Goal: Use online tool/utility: Utilize a website feature to perform a specific function

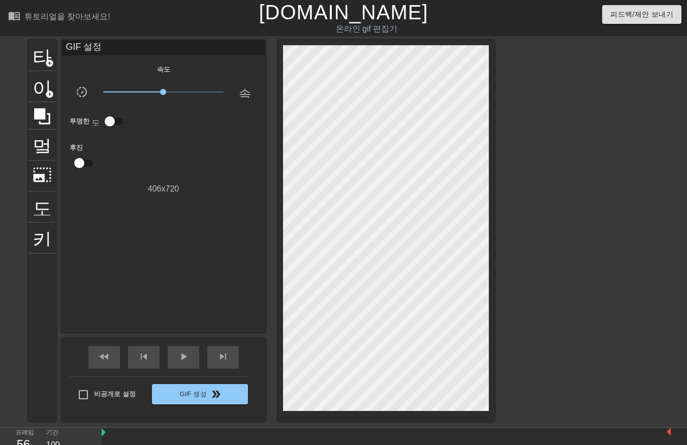
scroll to position [24, 8]
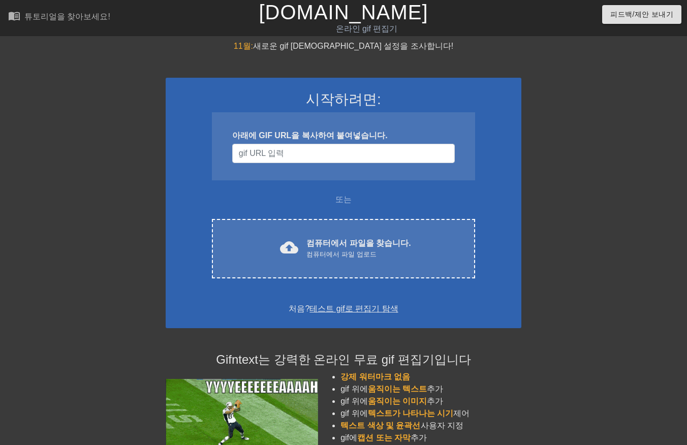
scroll to position [24, 8]
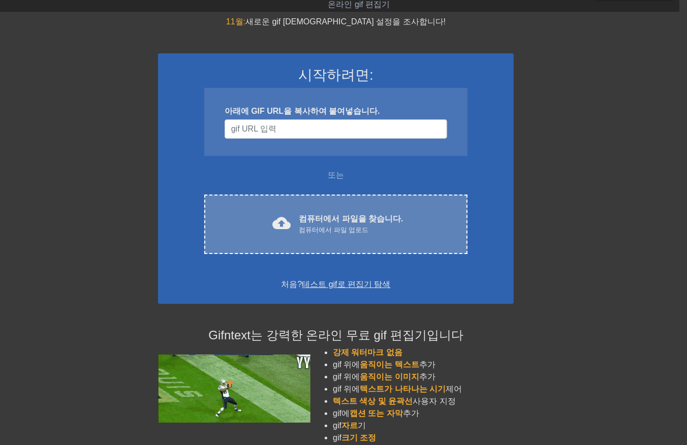
click at [351, 230] on div "컴퓨터에서 파일 업로드" at bounding box center [351, 230] width 104 height 10
click at [300, 235] on div "cloud_upload 컴퓨터에서 파일을 찾습니다. 컴퓨터에서 파일 업로드 Choose files" at bounding box center [335, 224] width 263 height 59
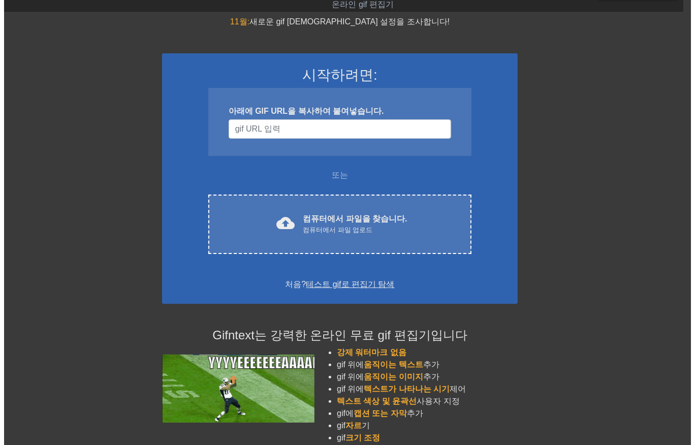
scroll to position [0, 8]
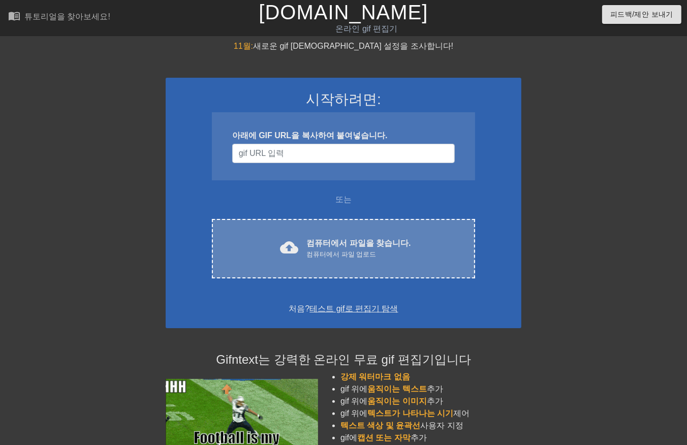
click at [377, 243] on font "컴퓨터에서 파일을 찾습니다." at bounding box center [358, 243] width 104 height 9
click at [323, 263] on div "cloud_upload 컴퓨터에서 파일을 찾습니다. 컴퓨터에서 파일 업로드 Choose files" at bounding box center [343, 248] width 263 height 59
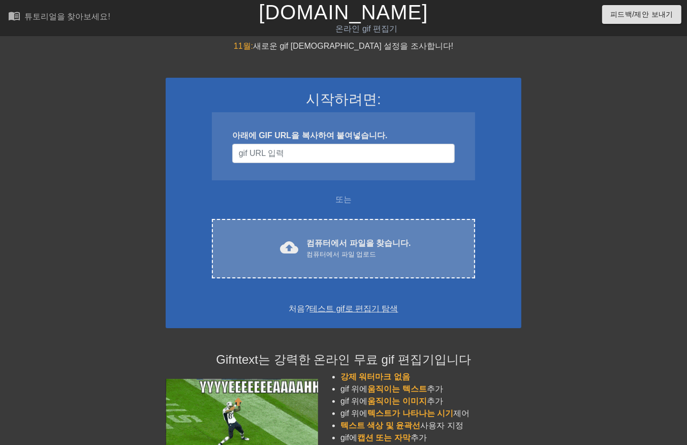
click at [336, 245] on font "컴퓨터에서 파일을 찾습니다." at bounding box center [358, 243] width 104 height 9
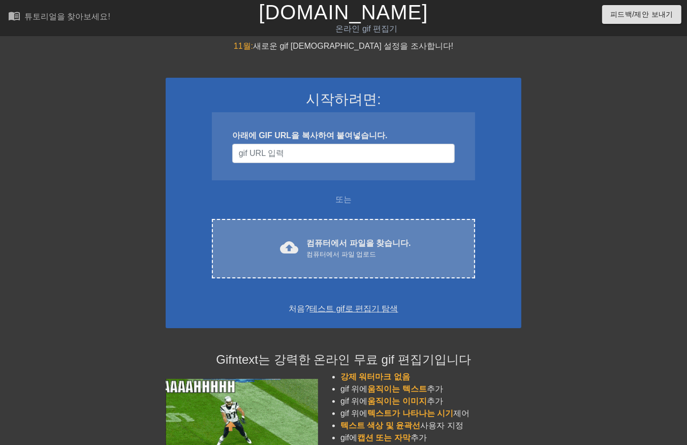
click at [354, 255] on div "컴퓨터에서 파일 업로드" at bounding box center [358, 255] width 104 height 10
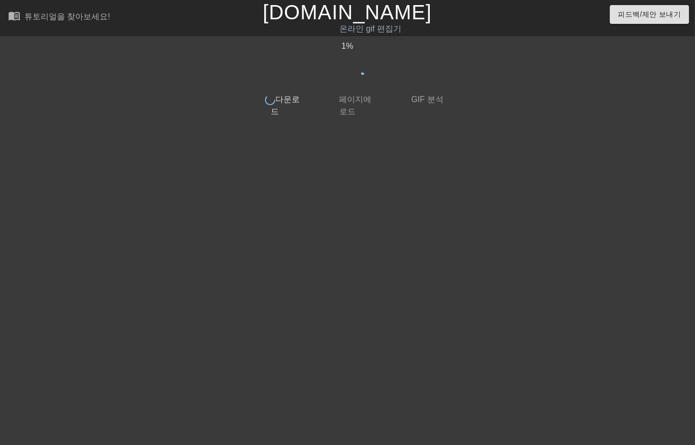
scroll to position [0, 1]
click at [282, 102] on span "다운로드" at bounding box center [284, 105] width 29 height 21
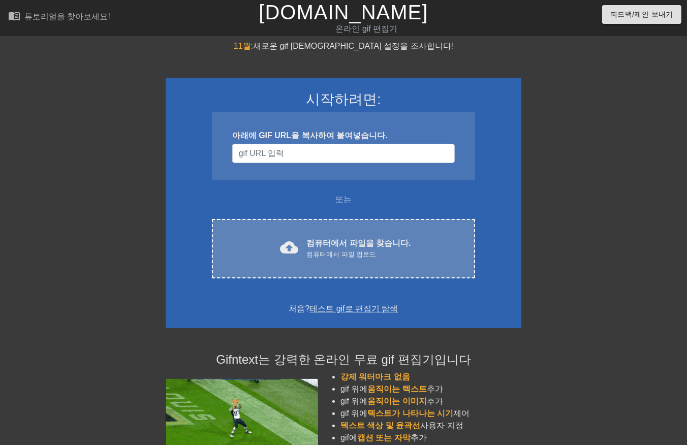
click at [349, 241] on font "컴퓨터에서 파일을 찾습니다." at bounding box center [358, 243] width 104 height 9
click at [308, 253] on div "cloud_upload 컴퓨터에서 파일을 찾습니다. 컴퓨터에서 파일 업로드" at bounding box center [343, 248] width 221 height 23
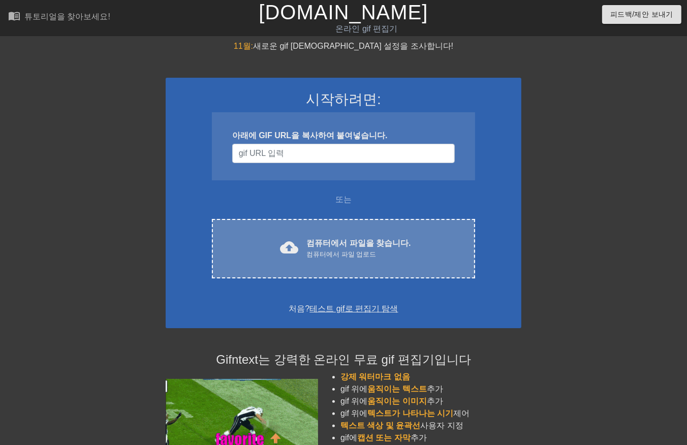
click at [351, 250] on div "컴퓨터에서 파일 업로드" at bounding box center [358, 255] width 104 height 10
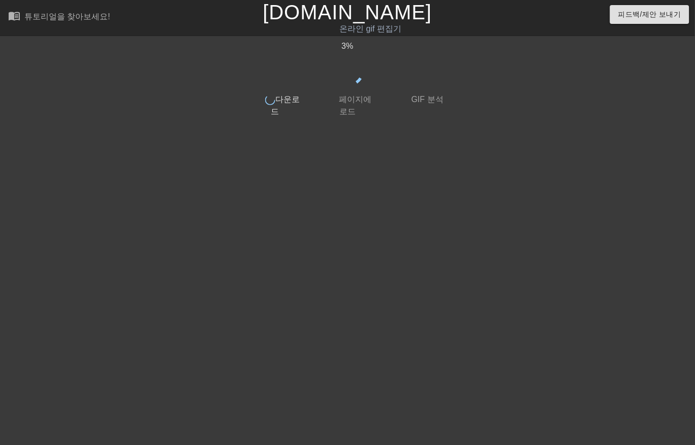
drag, startPoint x: 358, startPoint y: 107, endPoint x: 289, endPoint y: 317, distance: 221.0
click at [289, 317] on div "3 % done 다운로드 done 페이지에 로드 done GIF 분석" at bounding box center [347, 192] width 202 height 305
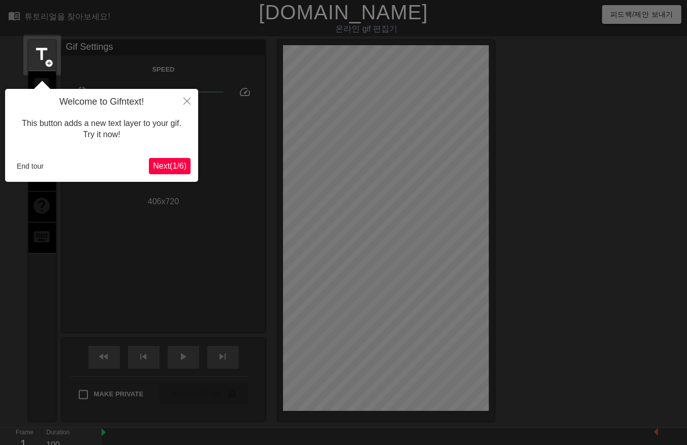
scroll to position [24, 0]
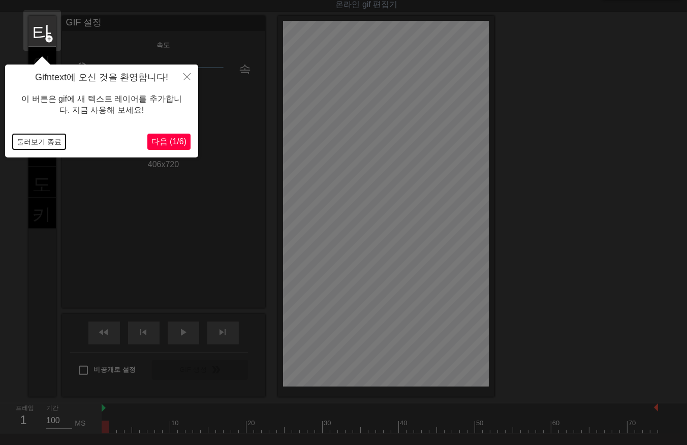
click at [33, 140] on button "둘러보기 종료" at bounding box center [39, 141] width 53 height 15
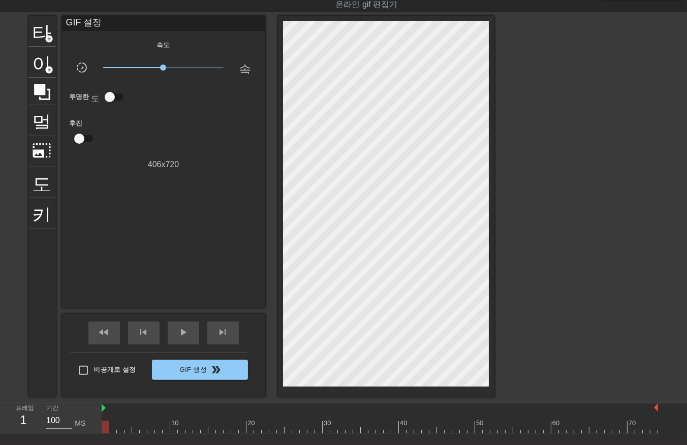
click at [107, 427] on div at bounding box center [105, 427] width 7 height 13
drag, startPoint x: 105, startPoint y: 433, endPoint x: 136, endPoint y: 434, distance: 31.0
click at [138, 435] on div "menu_book 튜토리얼을 찾아보세요! Gifntext.com 온라인 gif 편집기 피드백/제안 보내기 타이틀 add_circle 이미지 a…" at bounding box center [343, 240] width 687 height 529
drag, startPoint x: 106, startPoint y: 429, endPoint x: 672, endPoint y: 438, distance: 566.2
click at [687, 445] on html "menu_book 튜토리얼을 찾아보세요! Gifntext.com 온라인 gif 편집기 피드백/제안 보내기 타이틀 add_circle 이미지 a…" at bounding box center [343, 240] width 687 height 529
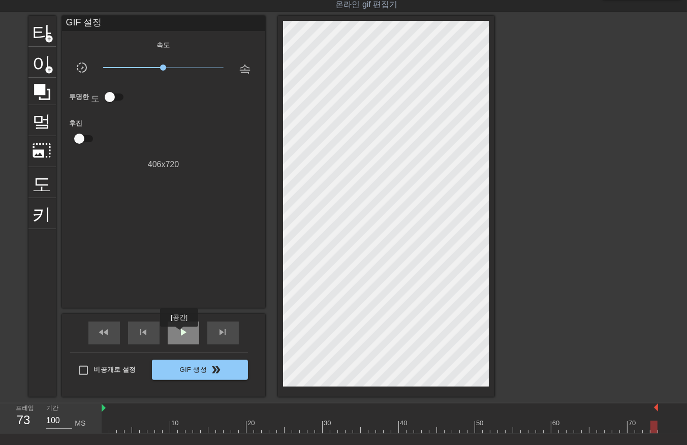
click at [181, 333] on span "play_arrow" at bounding box center [183, 332] width 12 height 12
click at [187, 334] on span "일시 중지" at bounding box center [183, 332] width 12 height 12
click at [180, 331] on span "play_arrow" at bounding box center [183, 332] width 12 height 12
click at [178, 332] on span "일시 중지" at bounding box center [183, 332] width 12 height 12
click at [105, 428] on div at bounding box center [380, 427] width 556 height 13
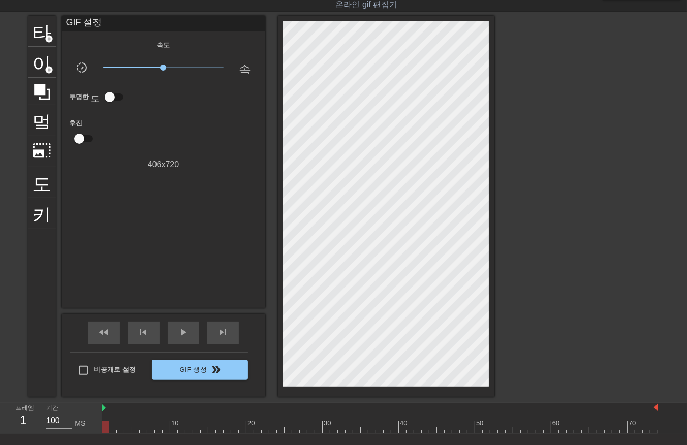
click at [112, 428] on div at bounding box center [380, 427] width 556 height 13
click at [120, 429] on div at bounding box center [380, 427] width 556 height 13
click at [127, 427] on div at bounding box center [380, 427] width 556 height 13
click at [135, 428] on div at bounding box center [380, 427] width 556 height 13
click at [142, 429] on div at bounding box center [380, 427] width 556 height 13
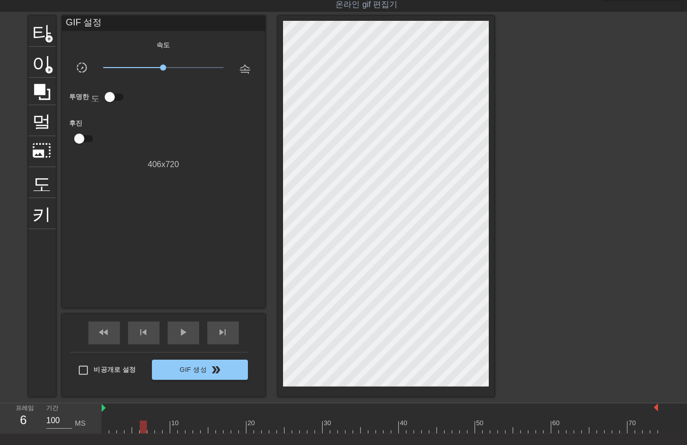
click at [151, 427] on div at bounding box center [380, 427] width 556 height 13
click at [159, 429] on div at bounding box center [380, 427] width 556 height 13
click at [165, 429] on div at bounding box center [380, 427] width 556 height 13
click at [173, 433] on div "10 20 30 40 50 60 70" at bounding box center [380, 418] width 556 height 30
drag, startPoint x: 180, startPoint y: 428, endPoint x: 181, endPoint y: 433, distance: 5.1
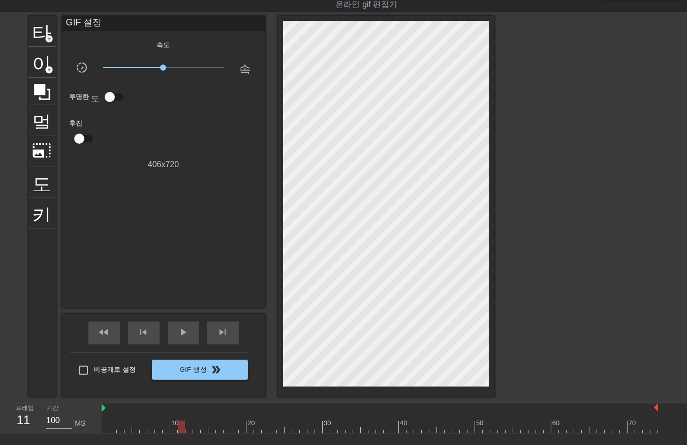
click at [180, 429] on div at bounding box center [380, 427] width 556 height 13
click at [187, 432] on div at bounding box center [380, 427] width 556 height 13
drag, startPoint x: 195, startPoint y: 428, endPoint x: 197, endPoint y: 433, distance: 5.5
click at [195, 429] on div at bounding box center [380, 427] width 556 height 13
drag, startPoint x: 203, startPoint y: 426, endPoint x: 199, endPoint y: 431, distance: 6.5
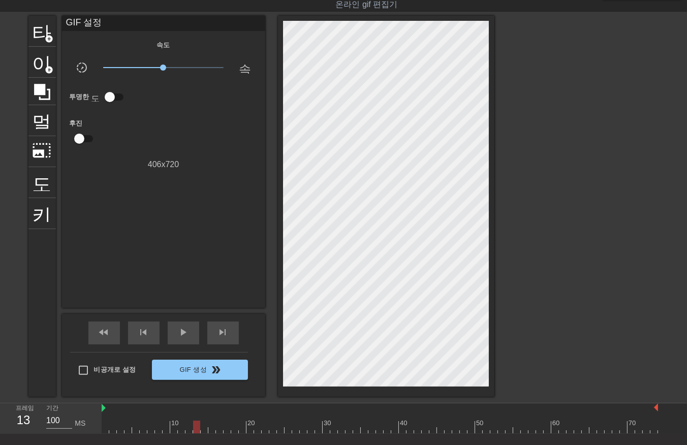
click at [203, 427] on div at bounding box center [380, 427] width 556 height 13
click at [212, 430] on div at bounding box center [380, 427] width 556 height 13
drag, startPoint x: 219, startPoint y: 429, endPoint x: 226, endPoint y: 431, distance: 7.3
click at [219, 430] on div at bounding box center [380, 427] width 556 height 13
click at [227, 429] on div at bounding box center [380, 427] width 556 height 13
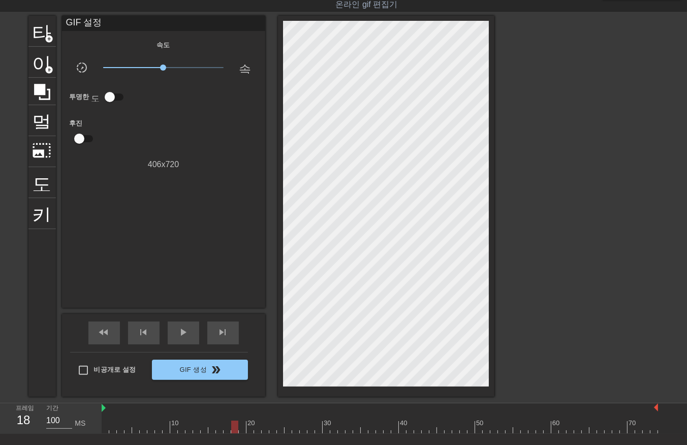
click at [234, 429] on div at bounding box center [380, 427] width 556 height 13
click at [240, 429] on div at bounding box center [380, 427] width 556 height 13
click at [249, 430] on div at bounding box center [380, 427] width 556 height 13
click at [258, 429] on div at bounding box center [380, 427] width 556 height 13
click at [265, 429] on div at bounding box center [380, 427] width 556 height 13
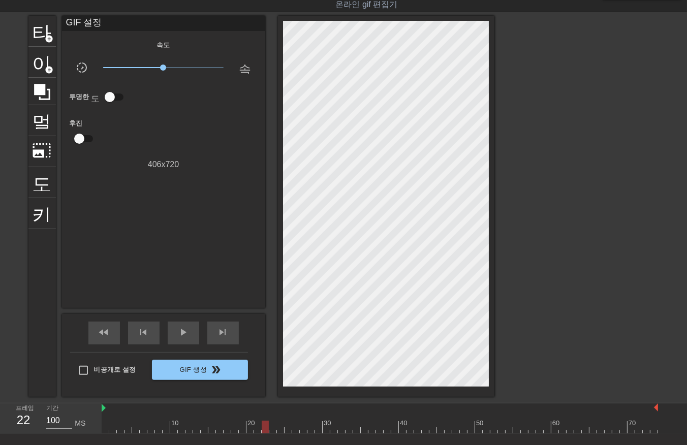
click at [271, 430] on div at bounding box center [380, 427] width 556 height 13
click at [279, 429] on div at bounding box center [380, 427] width 556 height 13
click at [287, 430] on div at bounding box center [380, 427] width 556 height 13
drag, startPoint x: 295, startPoint y: 428, endPoint x: 288, endPoint y: 434, distance: 9.4
click at [294, 429] on div at bounding box center [380, 427] width 556 height 13
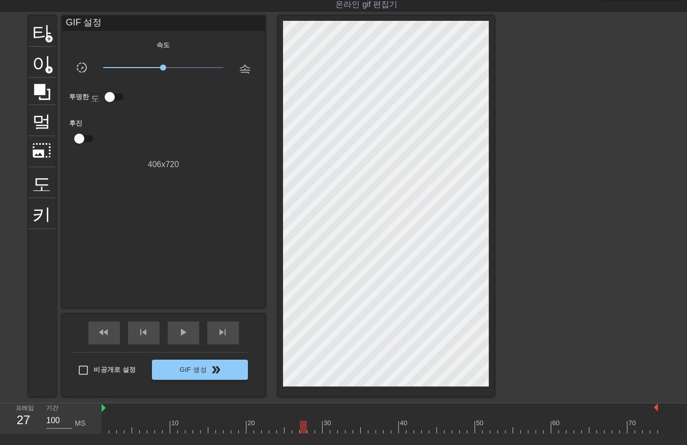
click at [301, 428] on div at bounding box center [380, 427] width 556 height 13
click at [309, 429] on div at bounding box center [380, 427] width 556 height 13
click at [317, 428] on div at bounding box center [380, 427] width 556 height 13
drag, startPoint x: 324, startPoint y: 425, endPoint x: 325, endPoint y: 431, distance: 5.7
click at [324, 429] on div at bounding box center [380, 427] width 556 height 13
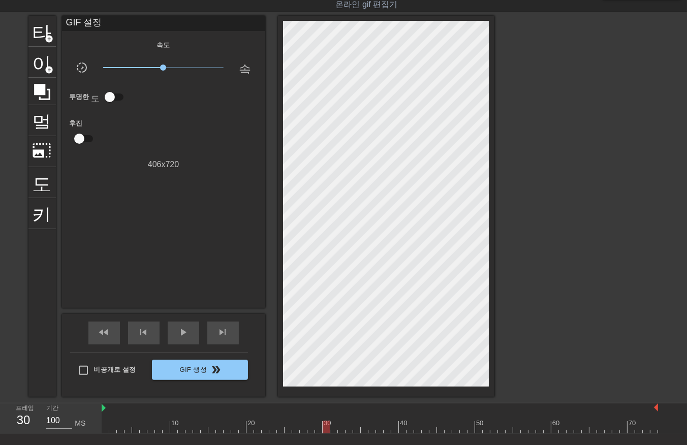
click at [331, 427] on div at bounding box center [380, 427] width 556 height 13
click at [340, 428] on div at bounding box center [380, 427] width 556 height 13
drag, startPoint x: 347, startPoint y: 428, endPoint x: 355, endPoint y: 429, distance: 7.6
click at [348, 429] on div at bounding box center [380, 427] width 556 height 13
click at [355, 427] on div at bounding box center [380, 427] width 556 height 13
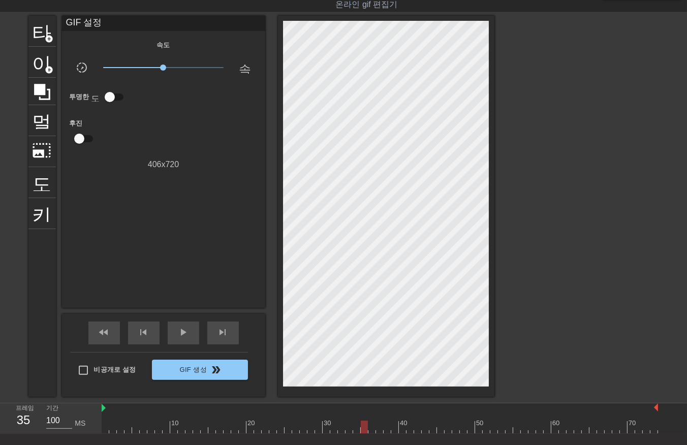
drag, startPoint x: 363, startPoint y: 425, endPoint x: 365, endPoint y: 432, distance: 7.3
click at [363, 426] on div at bounding box center [380, 427] width 556 height 13
drag, startPoint x: 369, startPoint y: 428, endPoint x: 374, endPoint y: 434, distance: 7.2
click at [371, 432] on div at bounding box center [380, 427] width 556 height 13
click at [379, 428] on div at bounding box center [380, 427] width 556 height 13
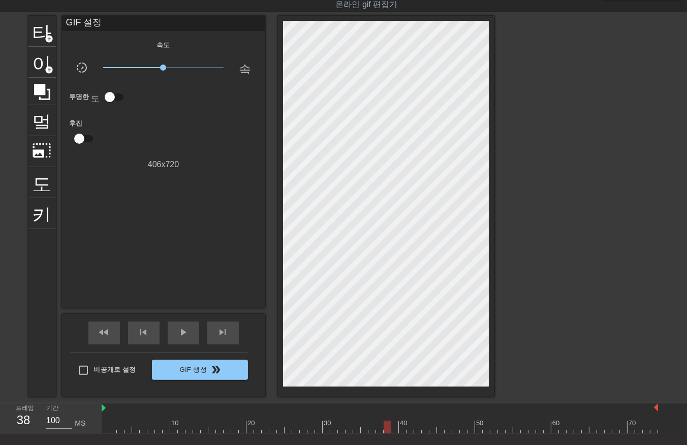
drag, startPoint x: 386, startPoint y: 427, endPoint x: 392, endPoint y: 432, distance: 7.6
click at [386, 428] on div at bounding box center [380, 427] width 556 height 13
click at [395, 428] on div at bounding box center [380, 427] width 556 height 13
click at [402, 432] on div at bounding box center [380, 427] width 556 height 13
click at [409, 428] on div at bounding box center [380, 427] width 556 height 13
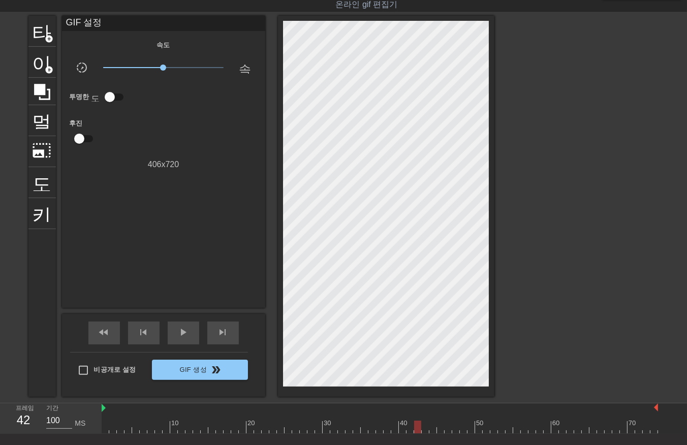
click at [417, 427] on div at bounding box center [380, 427] width 556 height 13
drag, startPoint x: 425, startPoint y: 427, endPoint x: 430, endPoint y: 428, distance: 5.2
click at [425, 427] on div at bounding box center [380, 427] width 556 height 13
click at [432, 428] on div at bounding box center [380, 427] width 556 height 13
drag, startPoint x: 440, startPoint y: 429, endPoint x: 450, endPoint y: 432, distance: 10.1
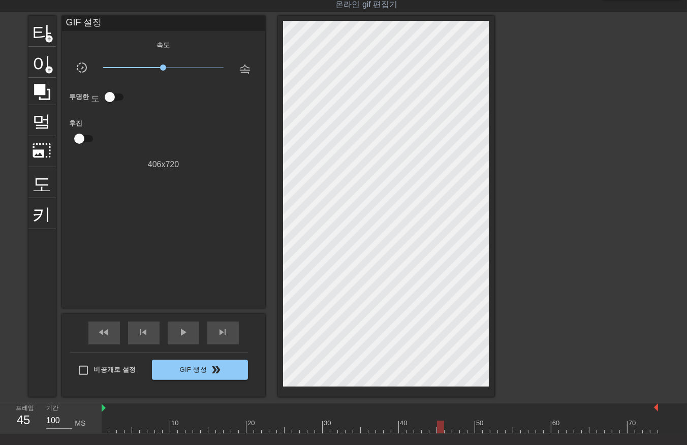
click at [440, 429] on div at bounding box center [380, 427] width 556 height 13
drag, startPoint x: 448, startPoint y: 426, endPoint x: 453, endPoint y: 428, distance: 5.7
click at [447, 427] on div at bounding box center [380, 427] width 556 height 13
click at [455, 427] on div at bounding box center [380, 427] width 556 height 13
click at [461, 428] on div at bounding box center [380, 427] width 556 height 13
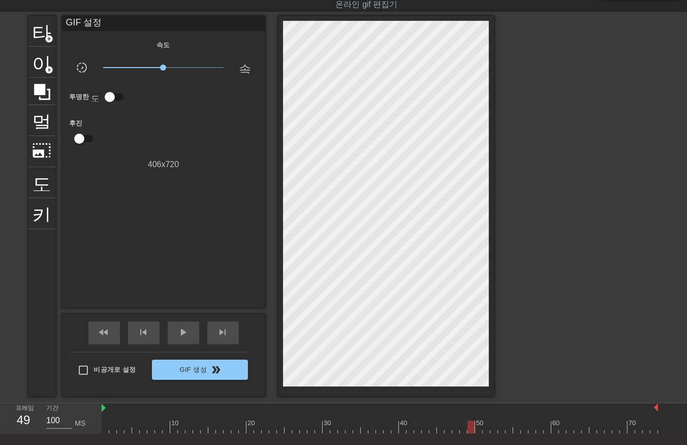
click at [469, 429] on div at bounding box center [380, 427] width 556 height 13
click at [480, 430] on div at bounding box center [380, 427] width 556 height 13
drag, startPoint x: 487, startPoint y: 428, endPoint x: 491, endPoint y: 430, distance: 5.2
click at [488, 430] on div at bounding box center [380, 427] width 556 height 13
click at [493, 429] on div at bounding box center [380, 427] width 556 height 13
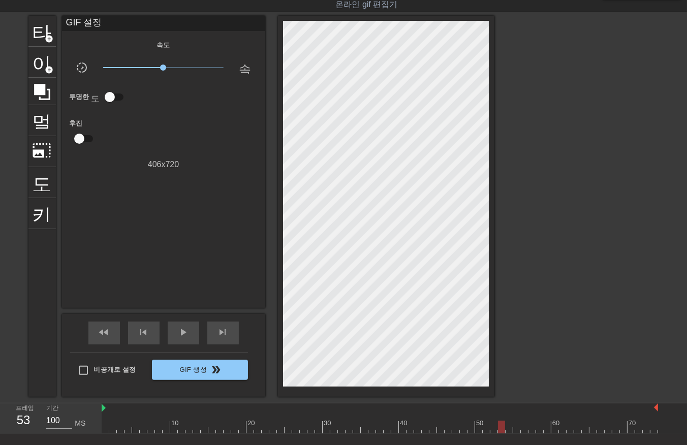
drag, startPoint x: 500, startPoint y: 428, endPoint x: 502, endPoint y: 433, distance: 5.5
click at [500, 429] on div at bounding box center [380, 427] width 556 height 13
click at [510, 429] on div at bounding box center [380, 427] width 556 height 13
click at [516, 428] on div at bounding box center [380, 427] width 556 height 13
drag, startPoint x: 523, startPoint y: 427, endPoint x: 531, endPoint y: 427, distance: 7.6
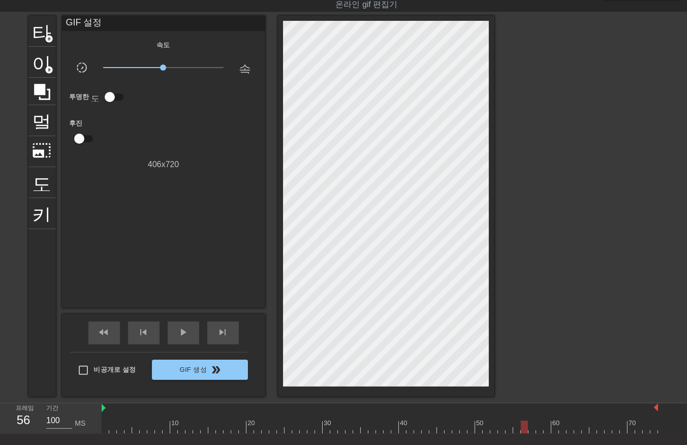
click at [525, 428] on div at bounding box center [380, 427] width 556 height 13
click at [531, 425] on div at bounding box center [380, 427] width 556 height 13
drag, startPoint x: 538, startPoint y: 426, endPoint x: 542, endPoint y: 429, distance: 5.5
click at [540, 428] on div at bounding box center [380, 427] width 556 height 13
click at [544, 426] on div at bounding box center [380, 427] width 556 height 13
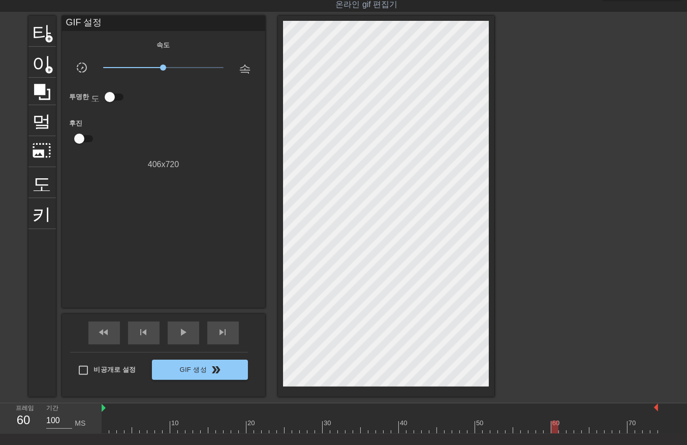
drag, startPoint x: 554, startPoint y: 428, endPoint x: 564, endPoint y: 432, distance: 10.9
click at [557, 432] on div at bounding box center [380, 427] width 556 height 13
click at [562, 428] on div at bounding box center [380, 427] width 556 height 13
click at [573, 427] on div at bounding box center [380, 427] width 556 height 13
click at [579, 428] on div at bounding box center [380, 427] width 556 height 13
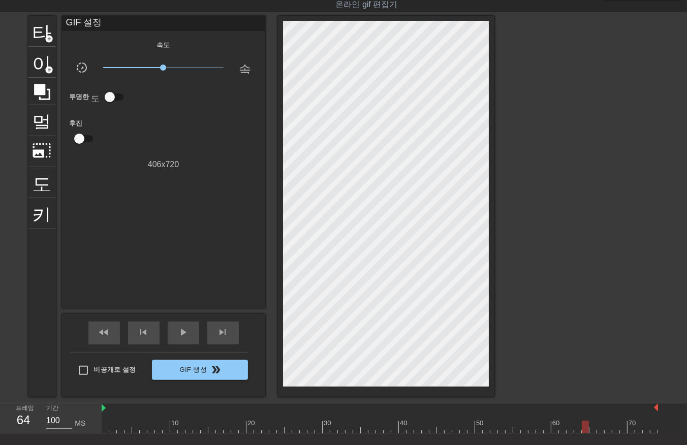
click at [585, 429] on div at bounding box center [380, 427] width 556 height 13
click at [593, 429] on div at bounding box center [380, 427] width 556 height 13
drag, startPoint x: 600, startPoint y: 428, endPoint x: 608, endPoint y: 433, distance: 10.0
click at [602, 431] on div at bounding box center [380, 427] width 556 height 13
click at [610, 430] on div at bounding box center [380, 427] width 556 height 13
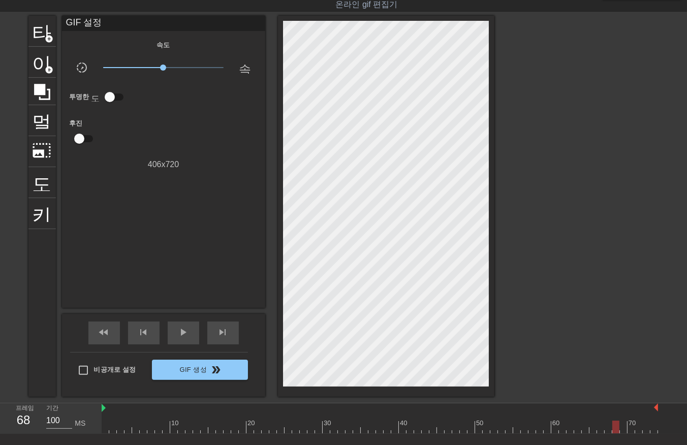
click at [615, 429] on div at bounding box center [380, 427] width 556 height 13
drag, startPoint x: 622, startPoint y: 426, endPoint x: 626, endPoint y: 432, distance: 7.3
click at [623, 429] on div at bounding box center [380, 427] width 556 height 13
click at [629, 430] on div at bounding box center [380, 427] width 556 height 13
click at [638, 429] on div at bounding box center [380, 427] width 556 height 13
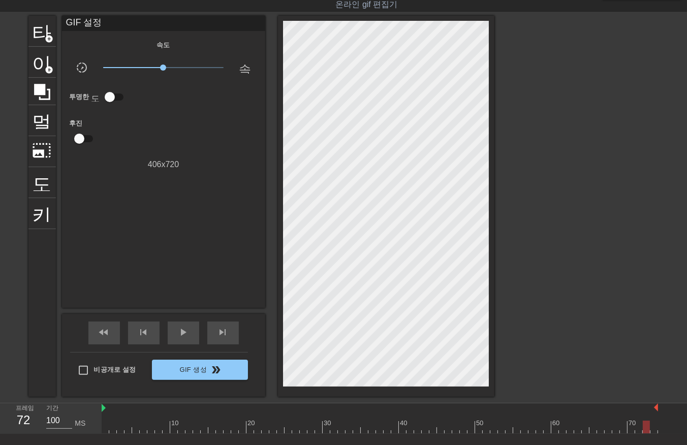
click at [646, 429] on div at bounding box center [380, 427] width 556 height 13
click at [654, 428] on div at bounding box center [380, 427] width 556 height 13
click at [661, 427] on div "10 20 30 40 50 60 70" at bounding box center [394, 418] width 585 height 30
click at [661, 429] on div "10 20 30 40 50 60 70" at bounding box center [394, 418] width 585 height 30
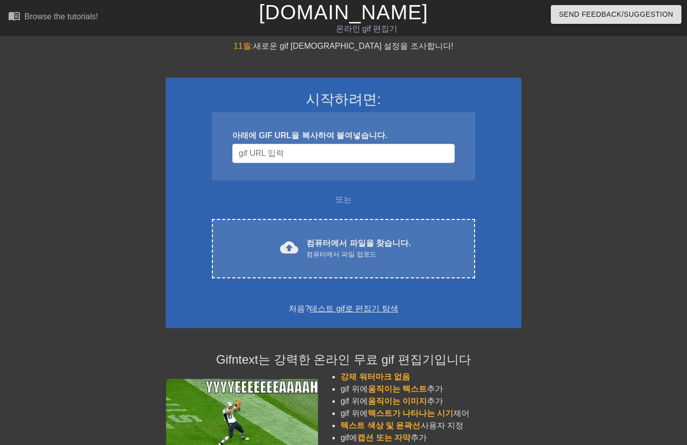
scroll to position [24, 0]
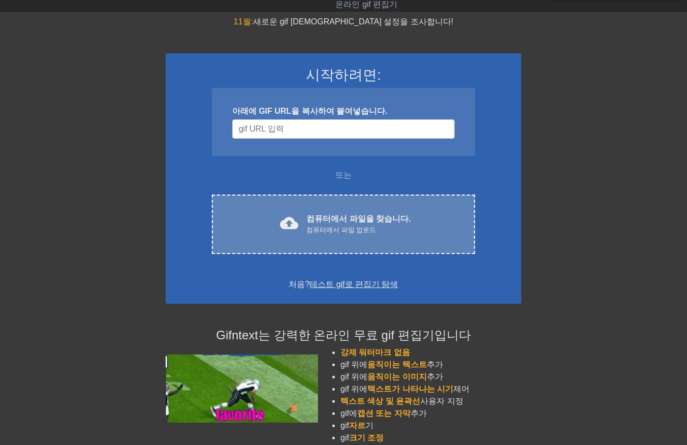
click at [362, 230] on div "컴퓨터에서 파일 업로드" at bounding box center [358, 230] width 104 height 10
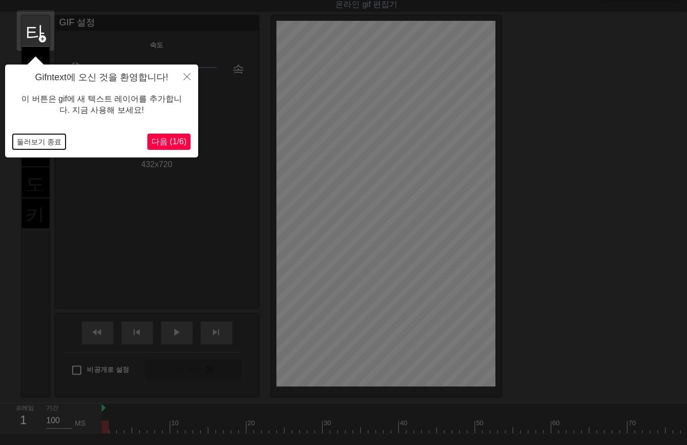
click at [39, 144] on button "둘러보기 종료" at bounding box center [39, 141] width 53 height 15
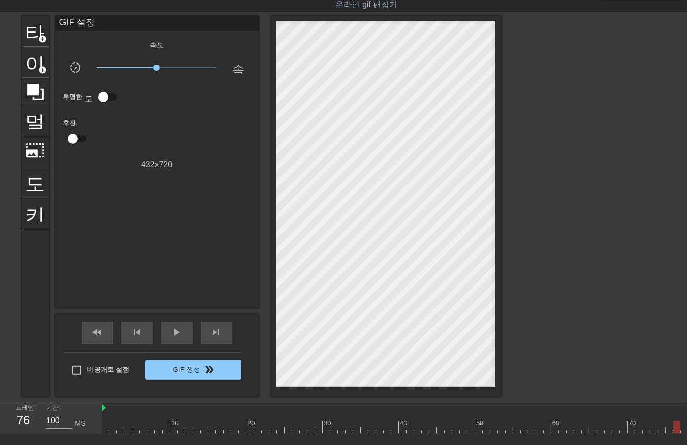
drag, startPoint x: 105, startPoint y: 422, endPoint x: 679, endPoint y: 425, distance: 574.2
click at [680, 427] on div at bounding box center [676, 427] width 7 height 13
drag, startPoint x: 520, startPoint y: 427, endPoint x: 170, endPoint y: 481, distance: 354.3
click at [170, 445] on html "menu_book 튜토리얼을 찾아보세요! Gifntext.com 온라인 gif 편집기 피드백/제안 보내기 타이틀 add_circle 이미지 a…" at bounding box center [343, 240] width 687 height 529
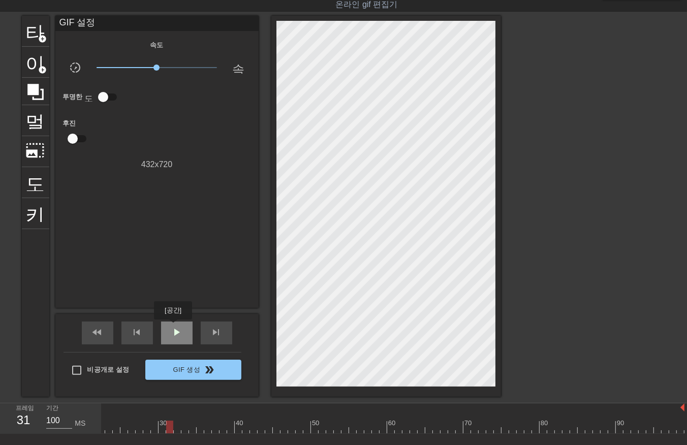
click at [173, 327] on span "play_arrow" at bounding box center [177, 332] width 12 height 12
drag, startPoint x: 173, startPoint y: 333, endPoint x: 170, endPoint y: 337, distance: 5.5
click at [173, 334] on span "일시 중지" at bounding box center [177, 332] width 12 height 12
click at [103, 429] on div at bounding box center [310, 427] width 747 height 13
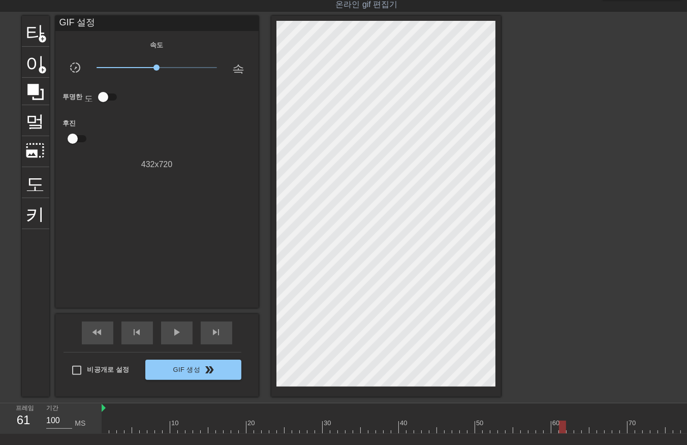
drag, startPoint x: 263, startPoint y: 424, endPoint x: 559, endPoint y: 408, distance: 296.7
click at [559, 408] on div "10 20 30 40 50 60 70 80 90" at bounding box center [475, 418] width 747 height 30
click at [550, 427] on div at bounding box center [475, 427] width 747 height 13
click at [176, 329] on span "play_arrow" at bounding box center [177, 332] width 12 height 12
click at [178, 332] on span "일시 중지" at bounding box center [177, 332] width 12 height 12
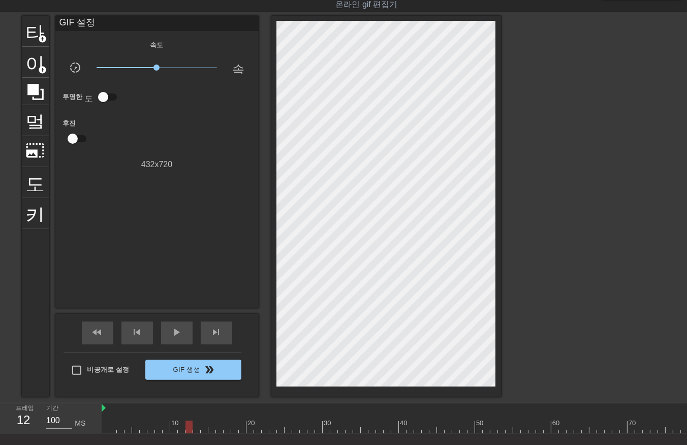
drag, startPoint x: 98, startPoint y: 418, endPoint x: 102, endPoint y: 422, distance: 6.5
click at [99, 420] on div "기간 100 MS" at bounding box center [69, 417] width 61 height 29
click at [104, 423] on div at bounding box center [475, 427] width 747 height 13
